Goal: Navigation & Orientation: Find specific page/section

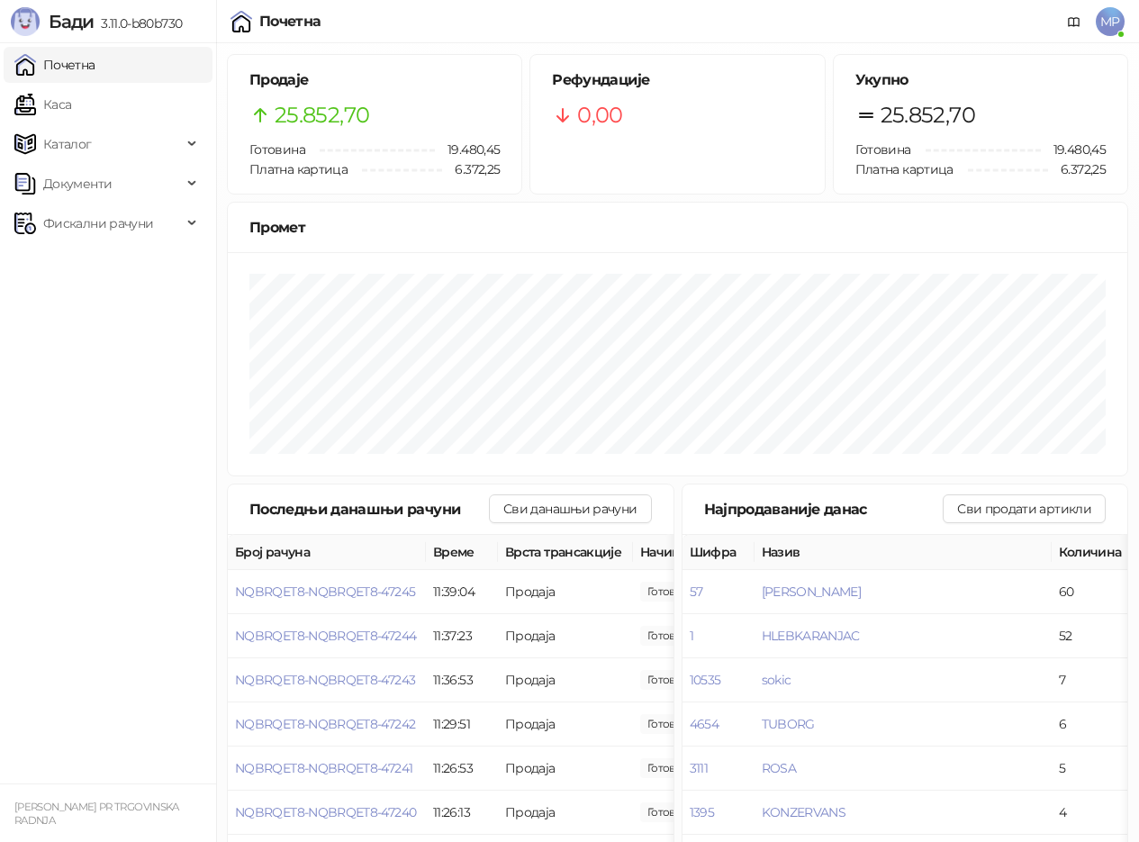
drag, startPoint x: 112, startPoint y: 104, endPoint x: 97, endPoint y: 59, distance: 47.3
click at [71, 104] on link "Каса" at bounding box center [42, 104] width 57 height 36
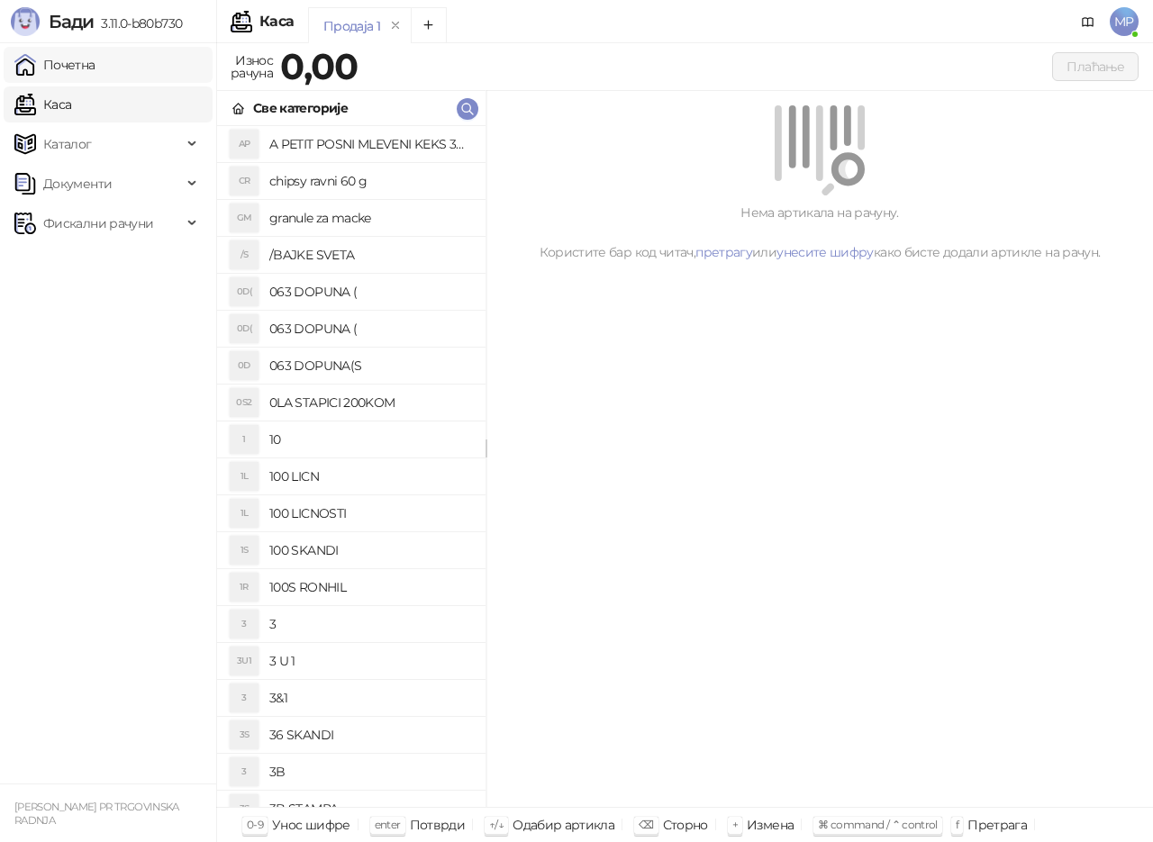
click at [95, 59] on link "Почетна" at bounding box center [54, 65] width 81 height 36
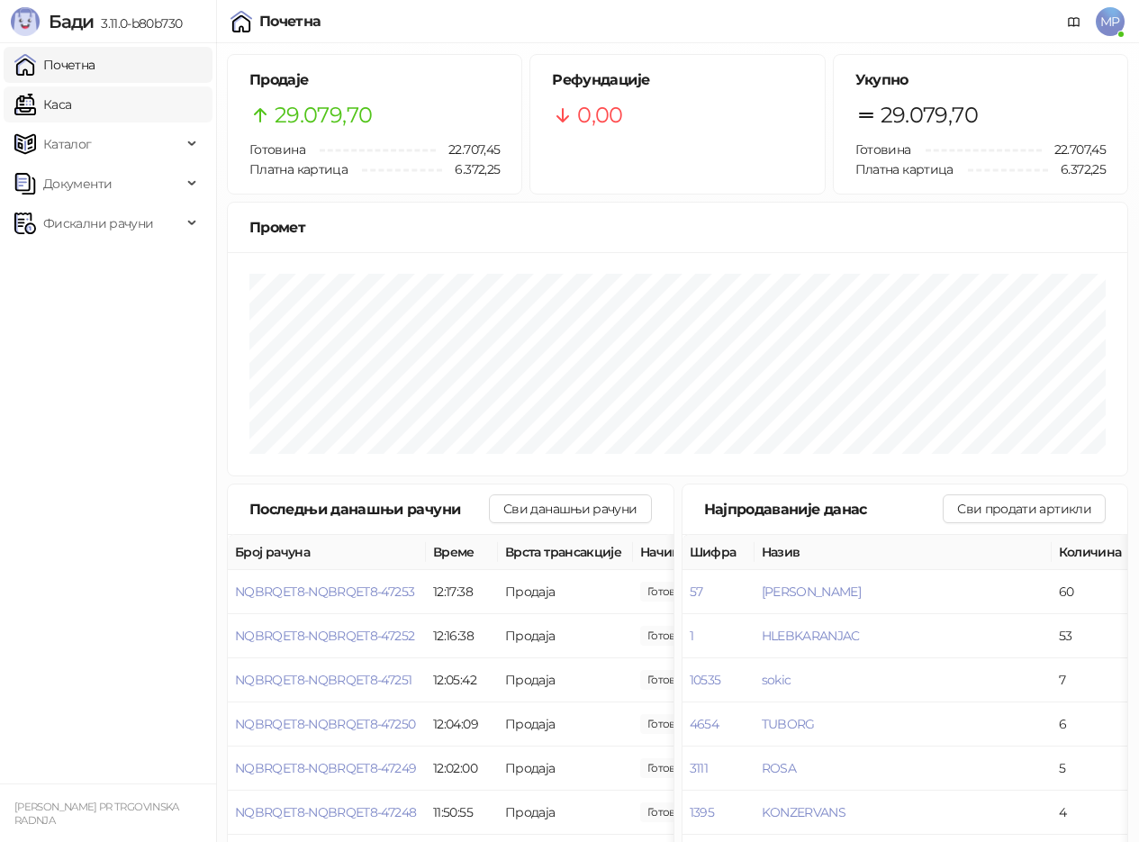
click at [65, 95] on link "Каса" at bounding box center [42, 104] width 57 height 36
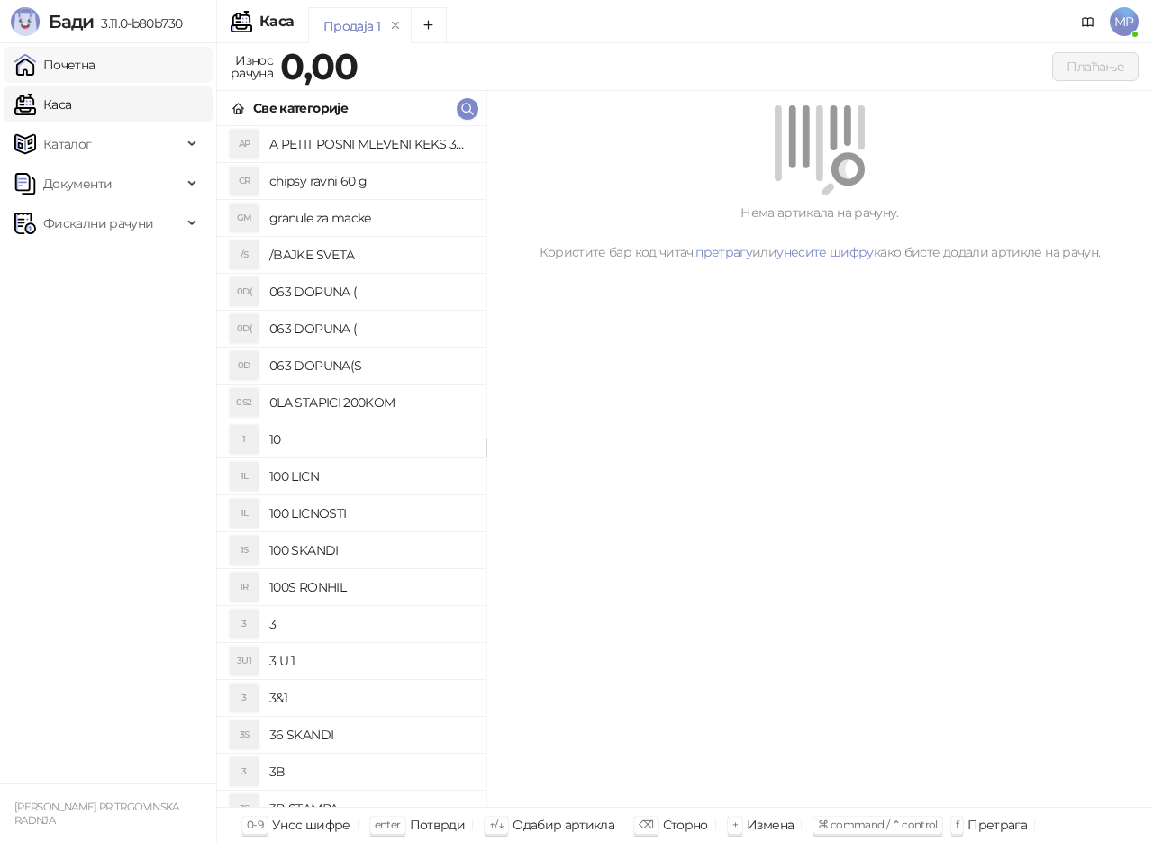
click at [68, 61] on link "Почетна" at bounding box center [54, 65] width 81 height 36
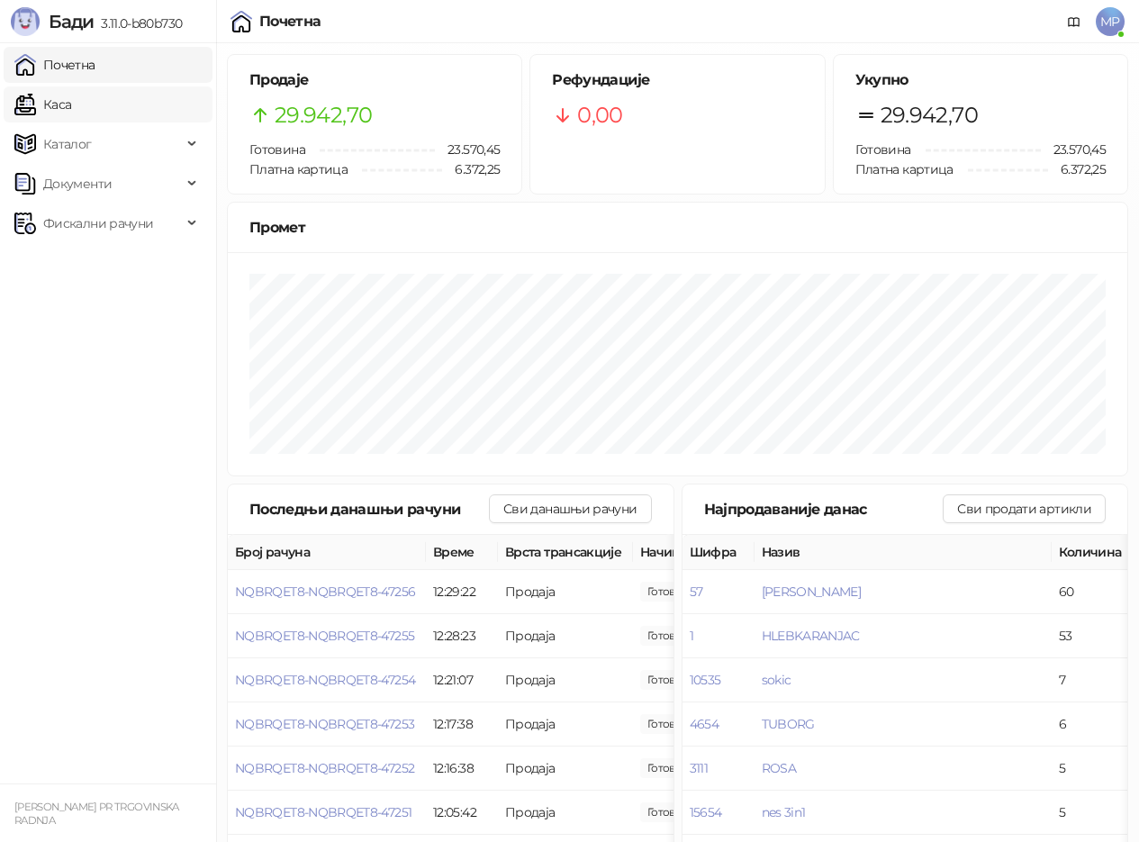
click at [71, 110] on link "Каса" at bounding box center [42, 104] width 57 height 36
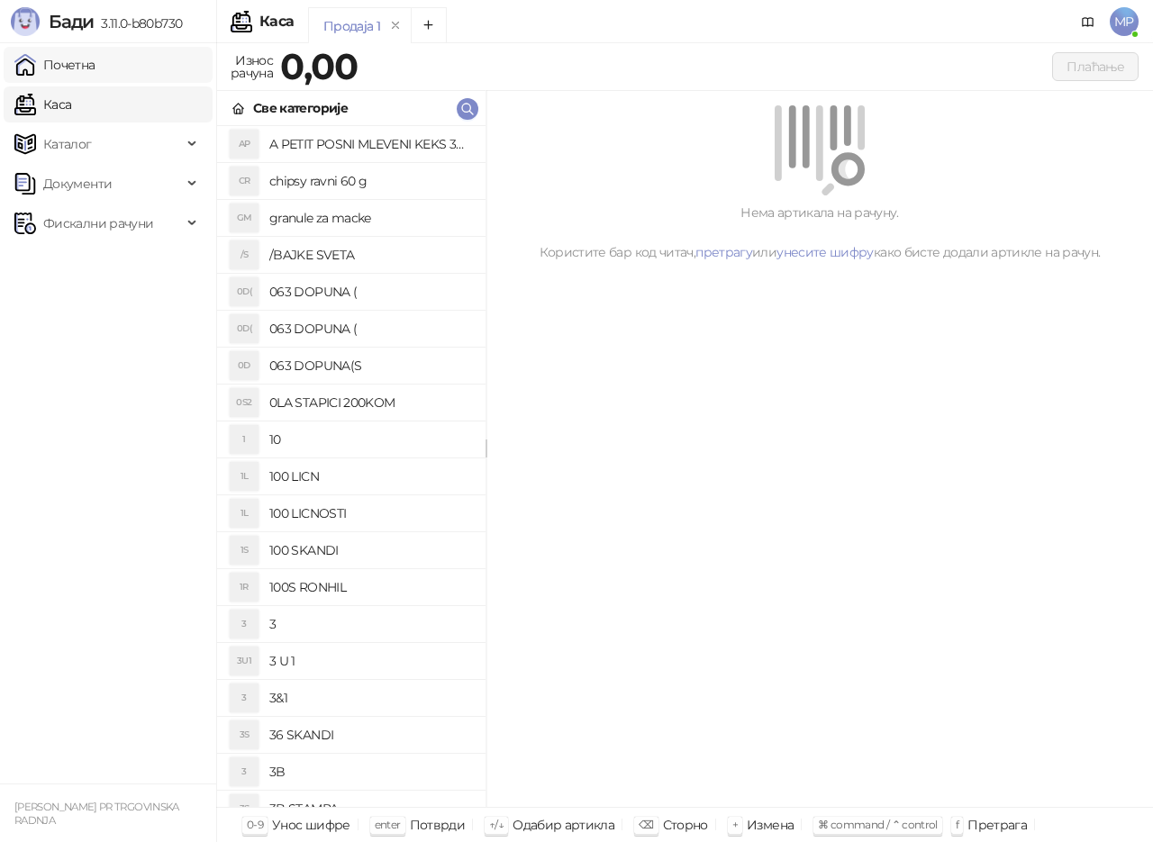
click at [95, 63] on link "Почетна" at bounding box center [54, 65] width 81 height 36
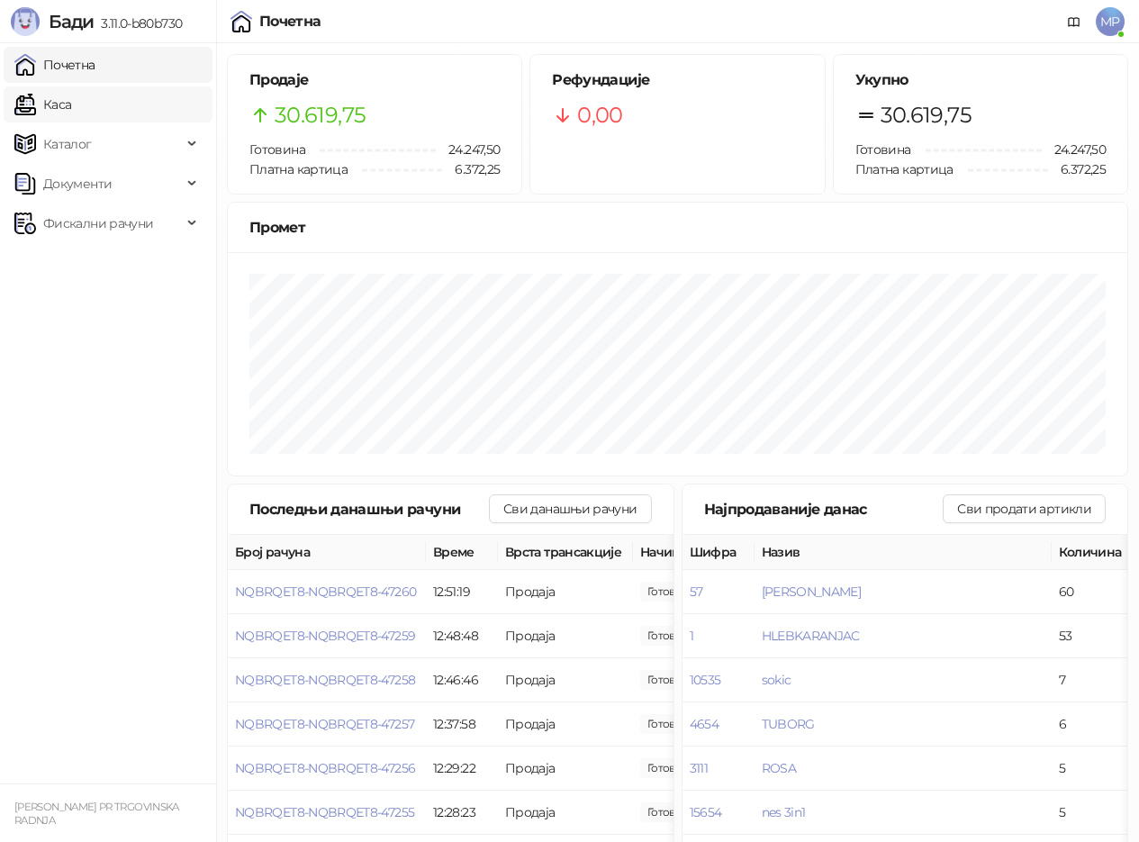
click at [71, 112] on link "Каса" at bounding box center [42, 104] width 57 height 36
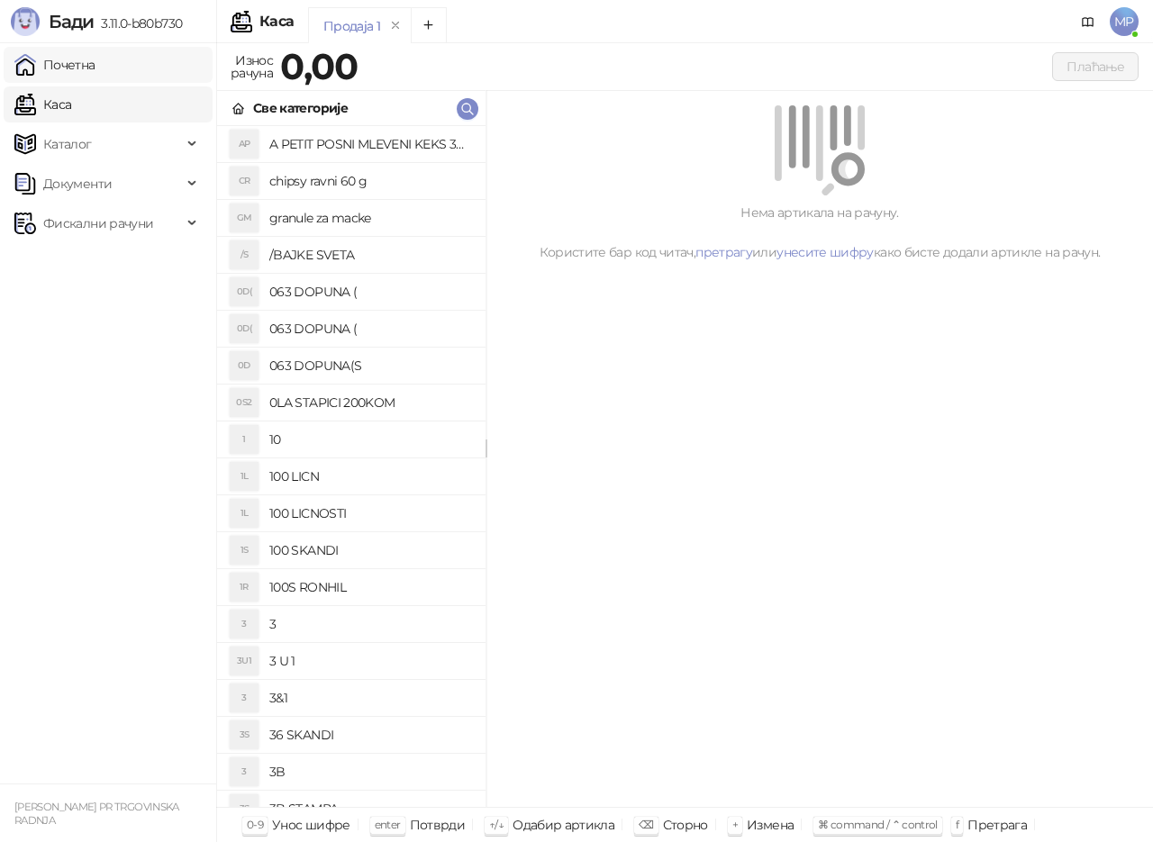
click at [95, 67] on link "Почетна" at bounding box center [54, 65] width 81 height 36
